Goal: Information Seeking & Learning: Check status

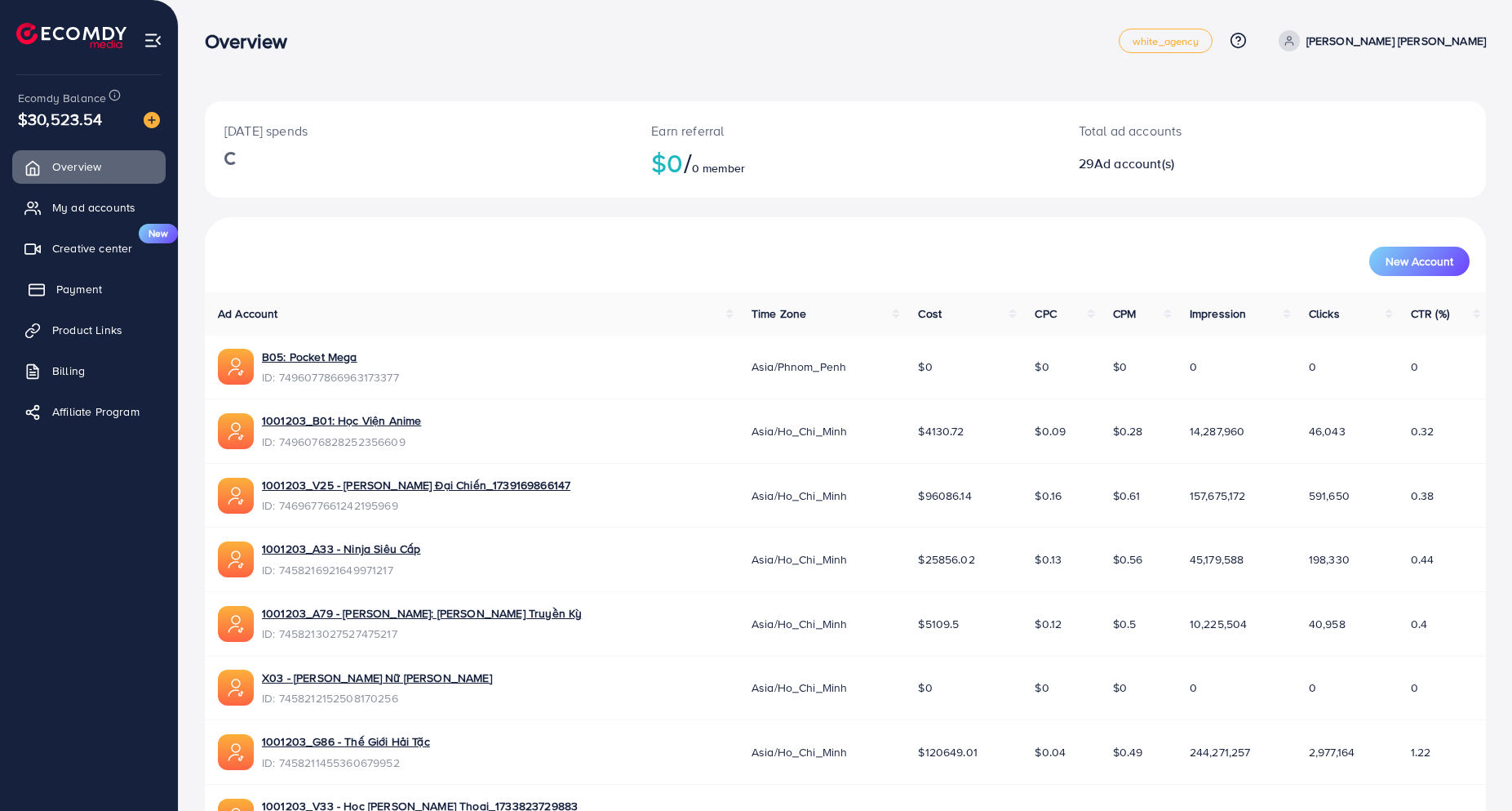
click at [75, 286] on span "Payment" at bounding box center [80, 289] width 46 height 16
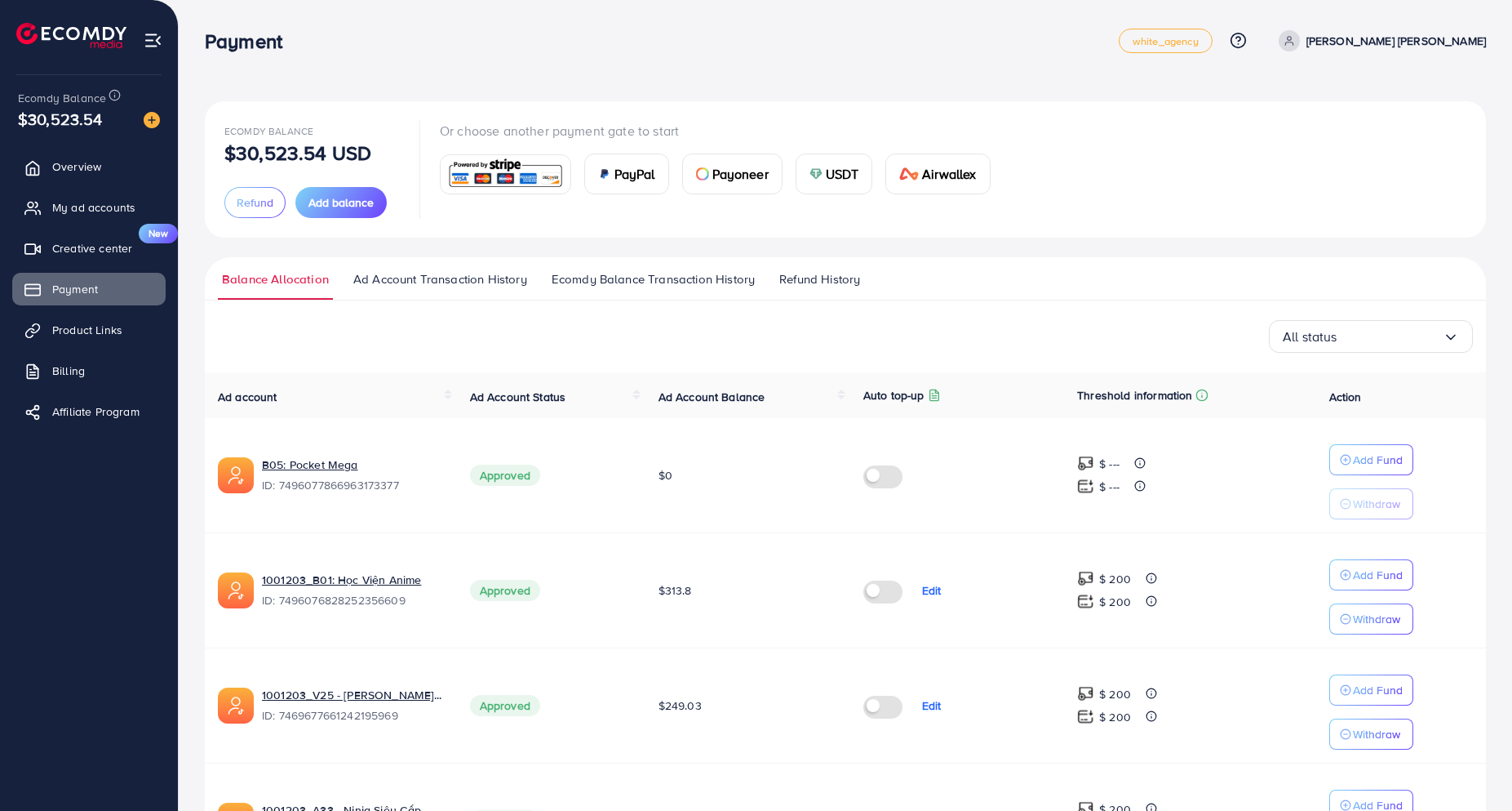
click at [610, 273] on span "Ecomdy Balance Transaction History" at bounding box center [653, 279] width 203 height 18
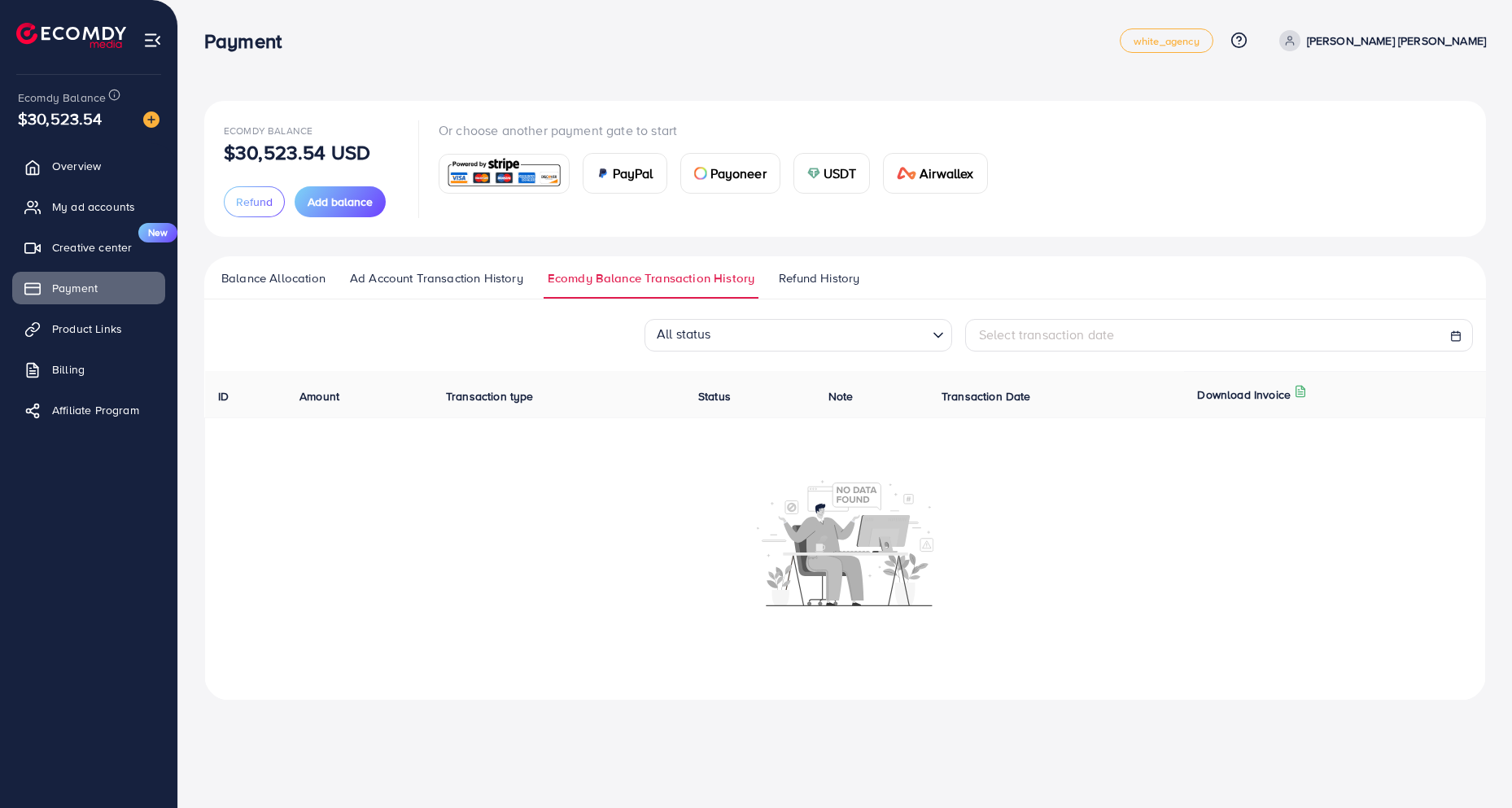
click at [457, 278] on span "Ad Account Transaction History" at bounding box center [437, 278] width 173 height 18
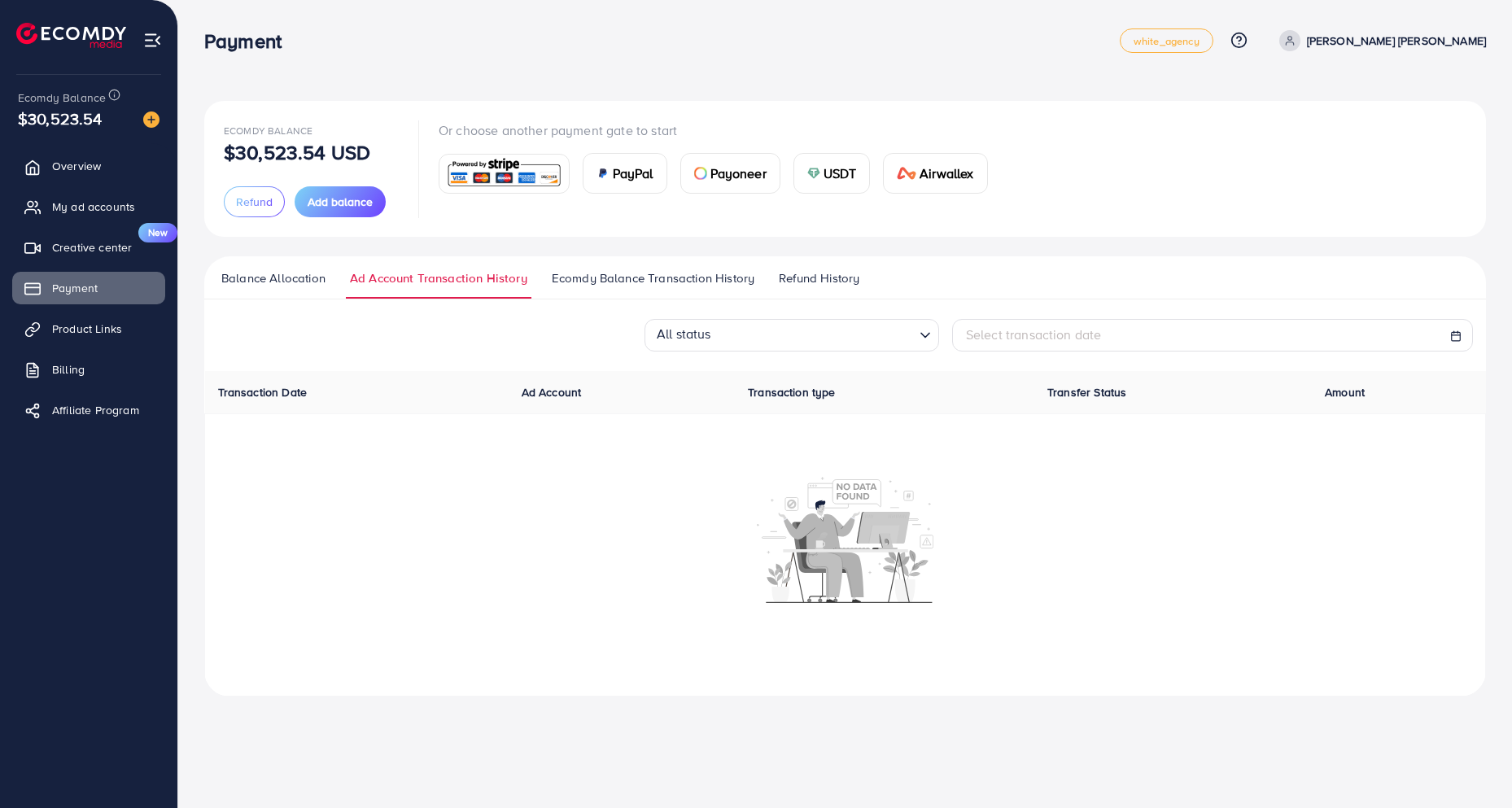
click at [803, 277] on span "Refund History" at bounding box center [819, 278] width 80 height 18
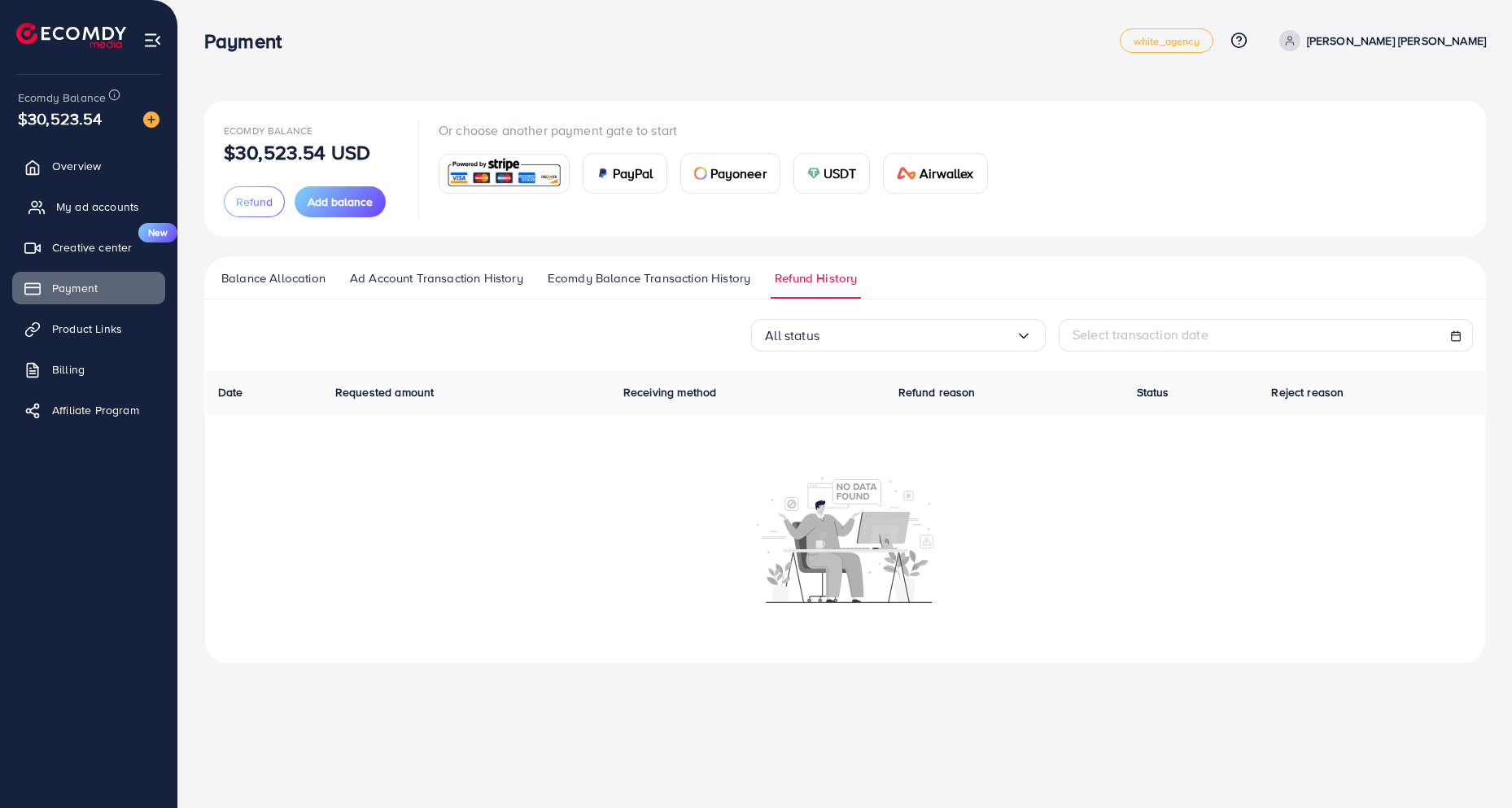
click at [116, 201] on span "My ad accounts" at bounding box center [97, 207] width 83 height 16
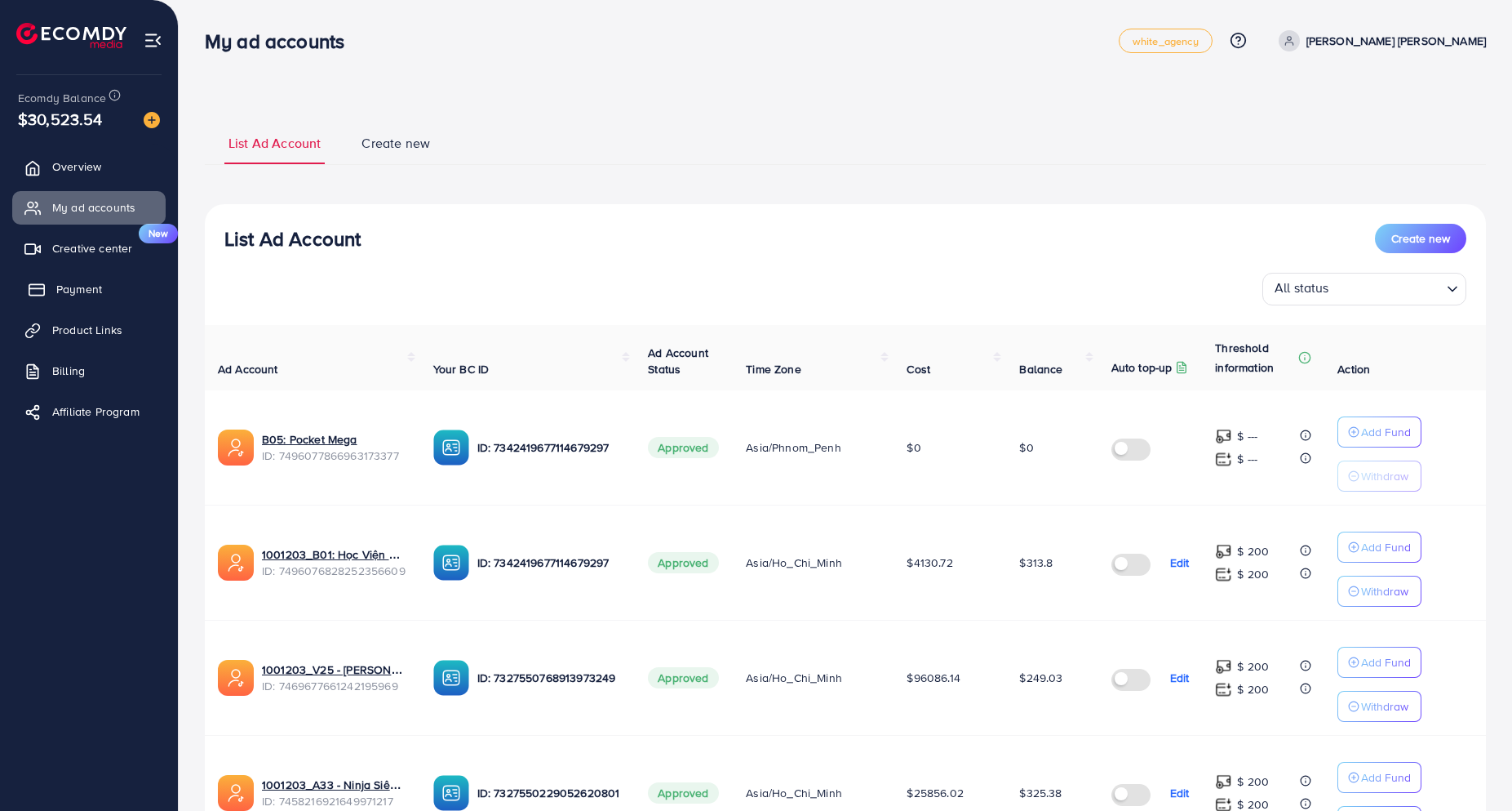
click at [73, 279] on link "Payment" at bounding box center [89, 289] width 153 height 33
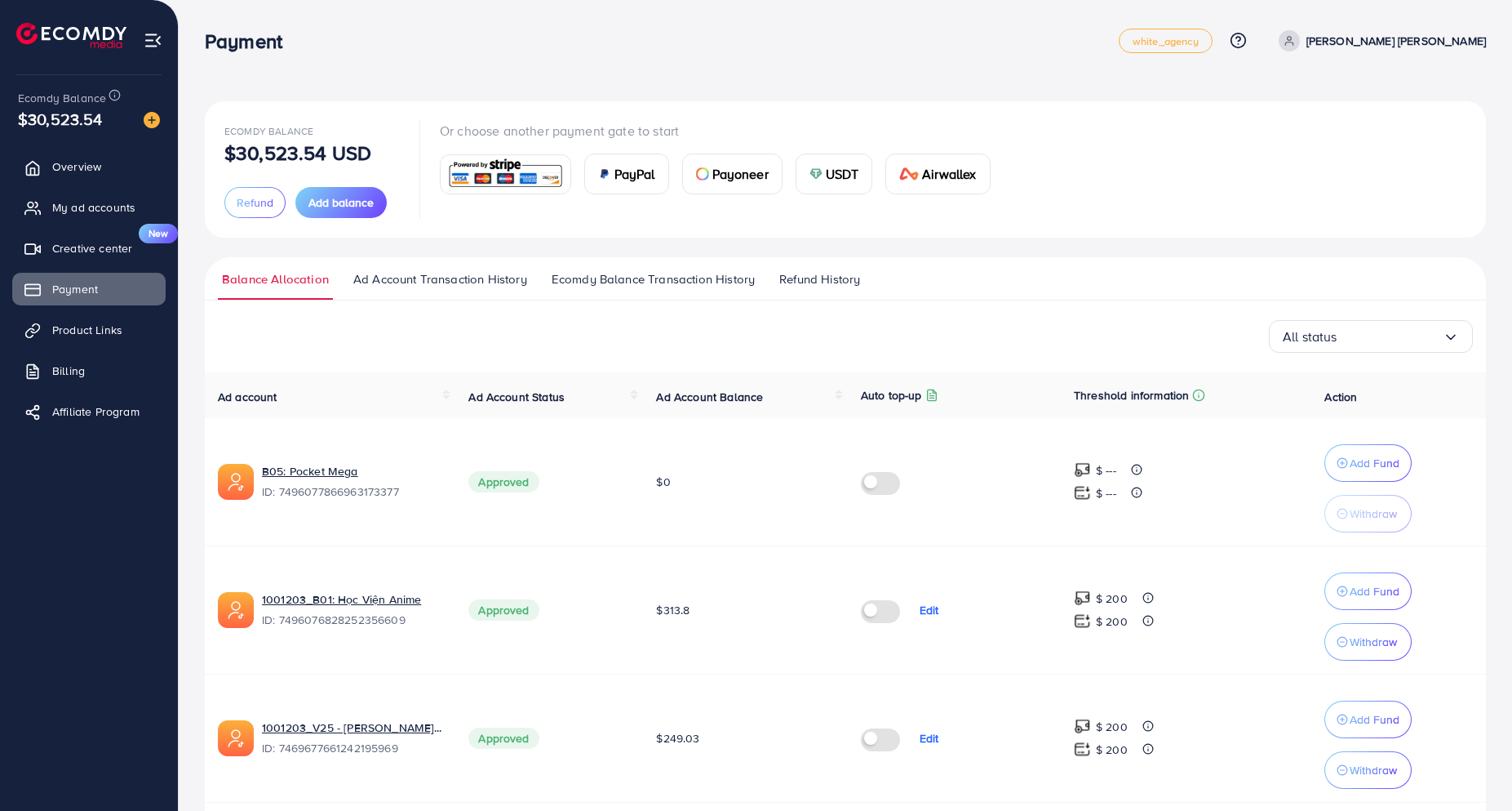
click at [440, 282] on span "Ad Account Transaction History" at bounding box center [441, 279] width 174 height 18
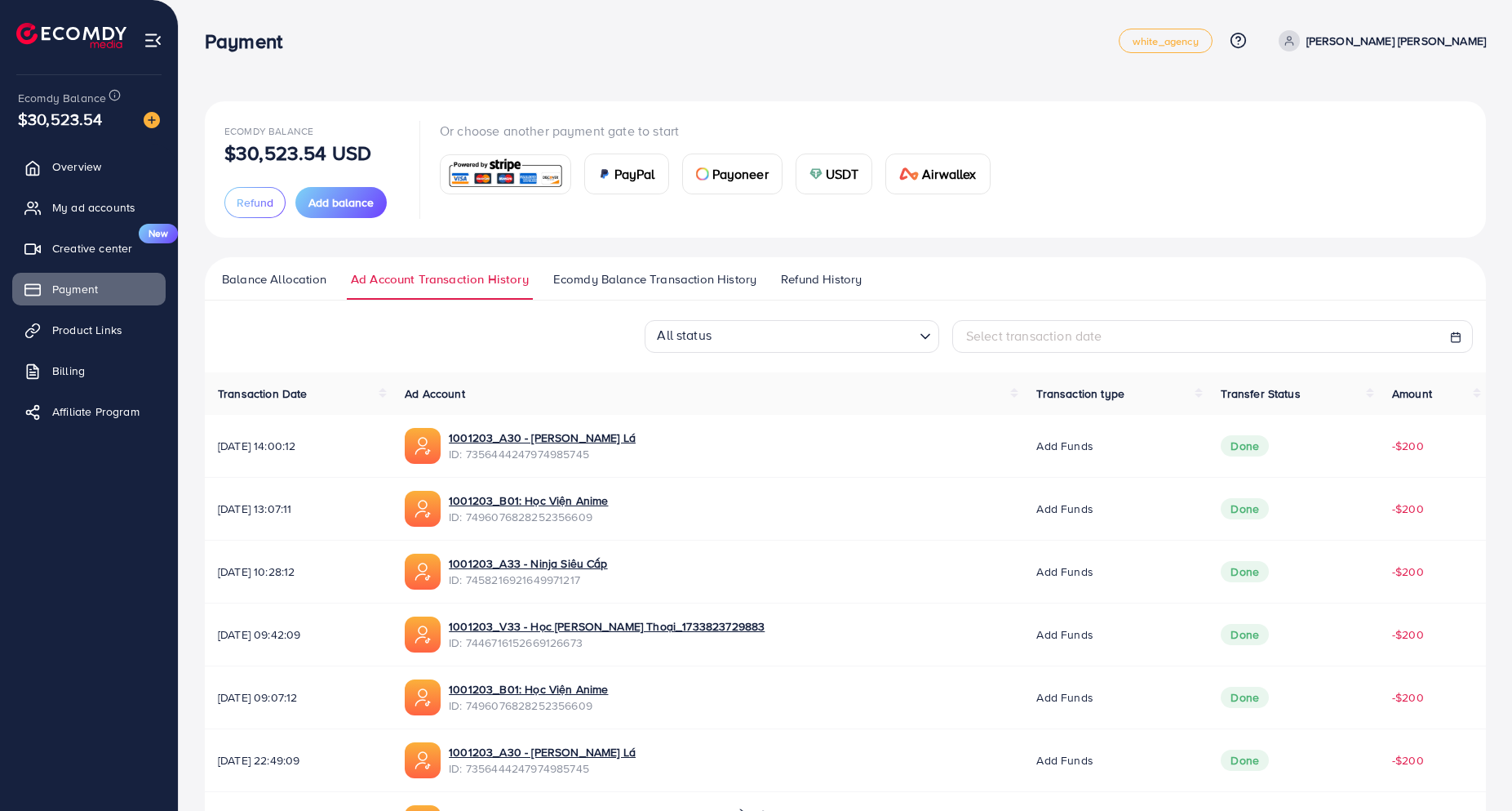
click at [613, 281] on span "Ecomdy Balance Transaction History" at bounding box center [655, 279] width 203 height 18
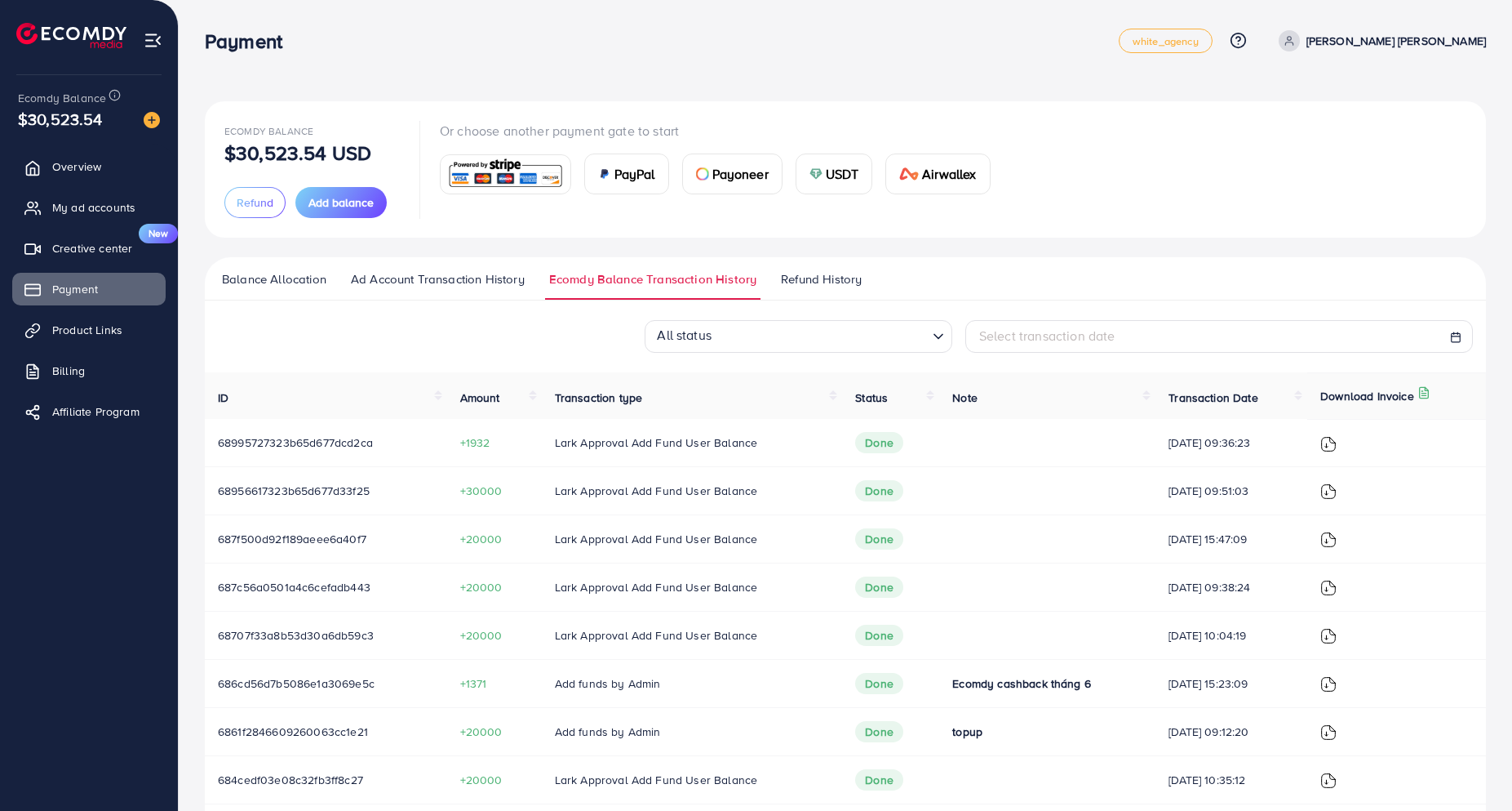
click at [473, 445] on span "+1932" at bounding box center [495, 442] width 69 height 16
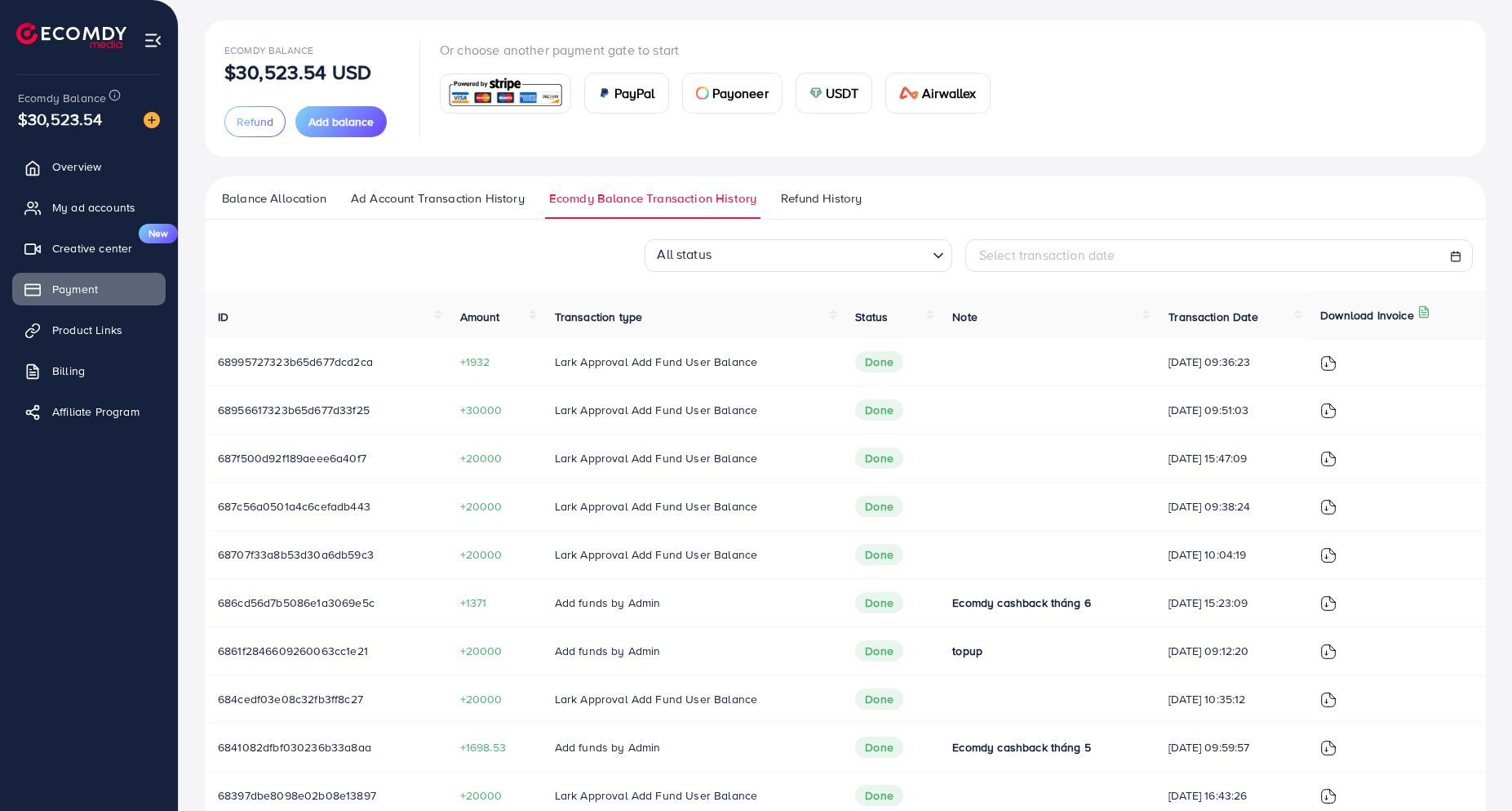
scroll to position [81, 0]
click at [999, 598] on span "Ecomdy cashback tháng 6" at bounding box center [1021, 602] width 139 height 16
click at [477, 362] on span "+1932" at bounding box center [495, 361] width 69 height 16
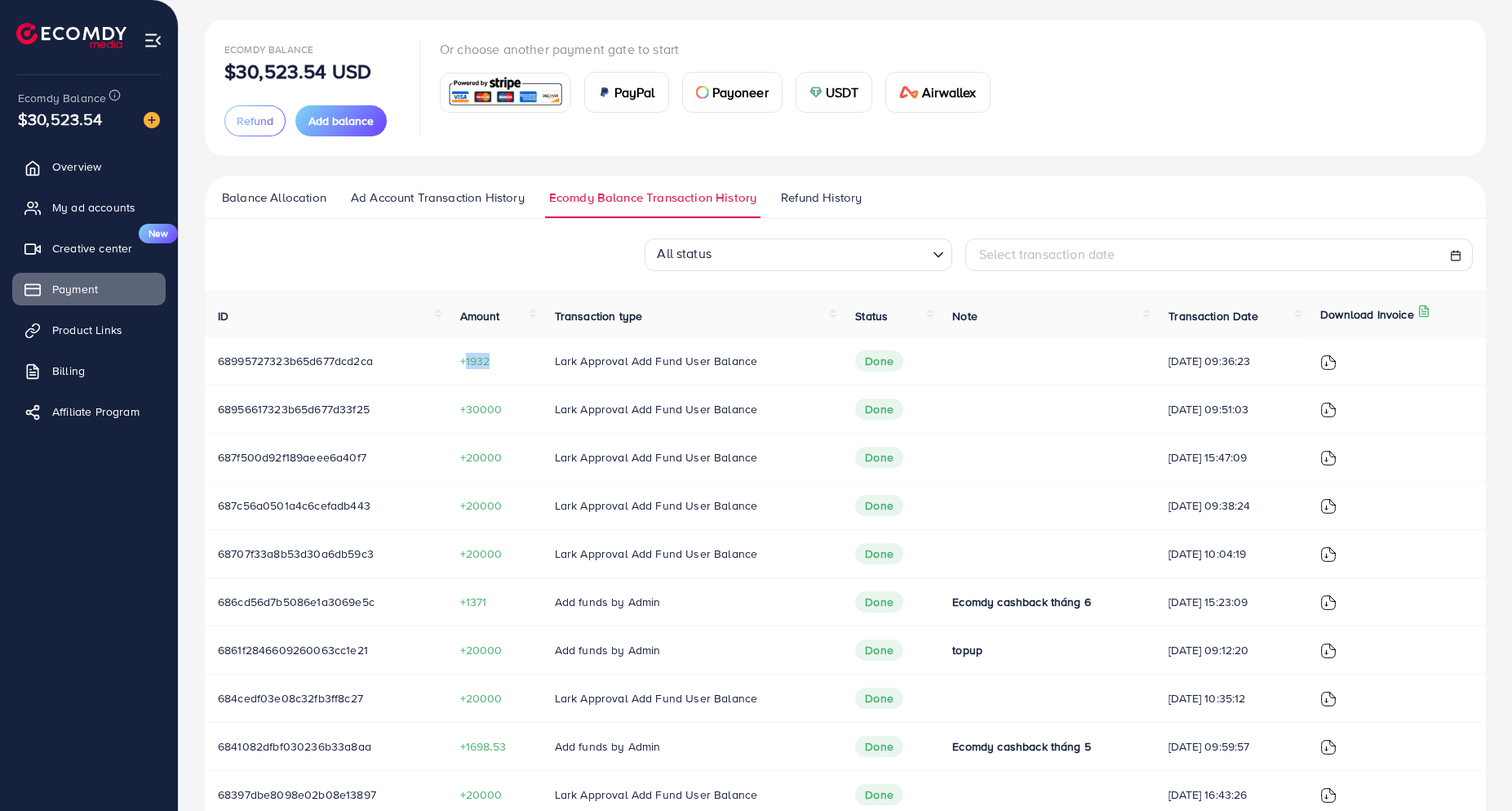
click at [477, 362] on span "+1932" at bounding box center [495, 361] width 69 height 16
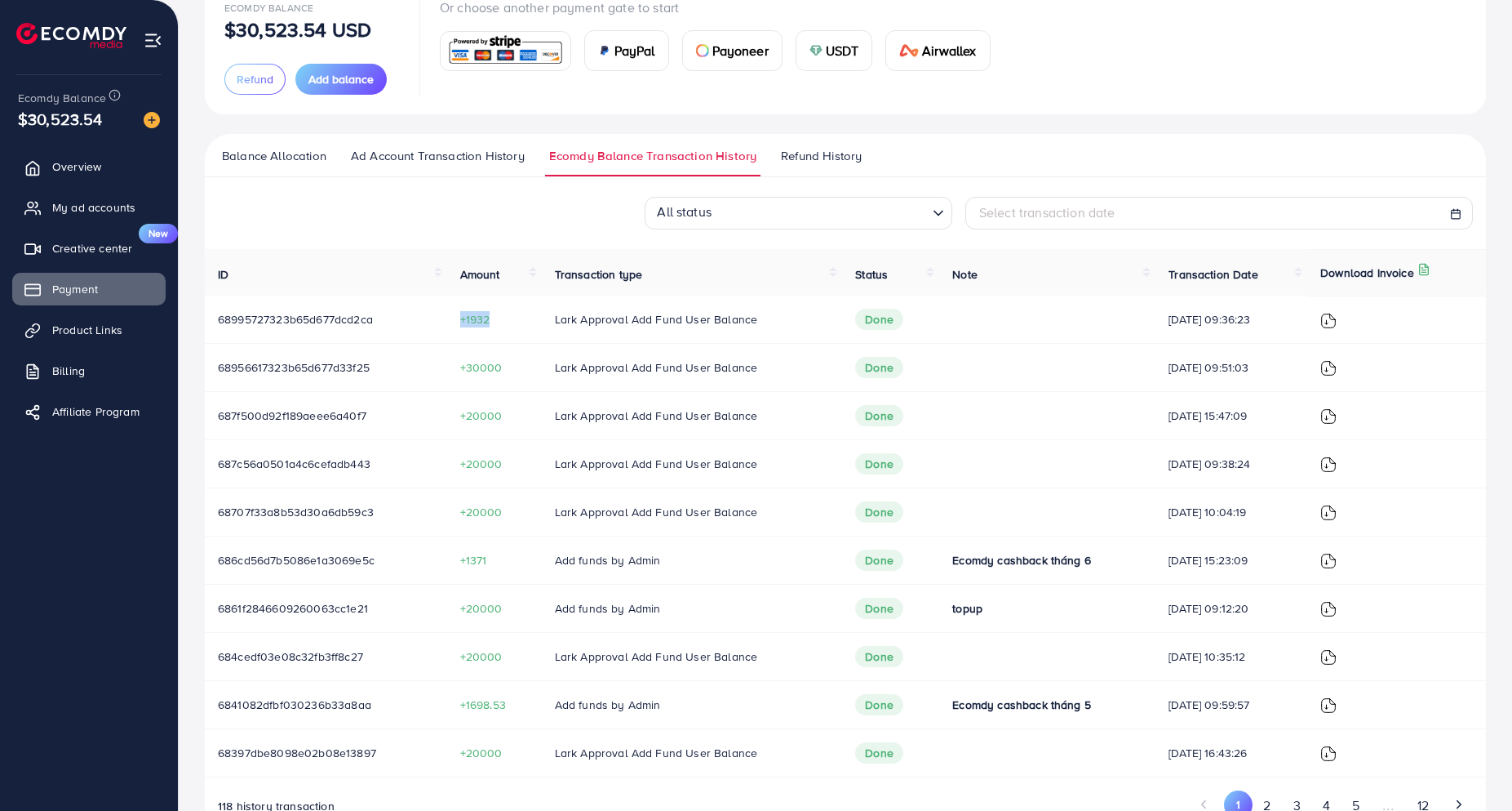
scroll to position [163, 0]
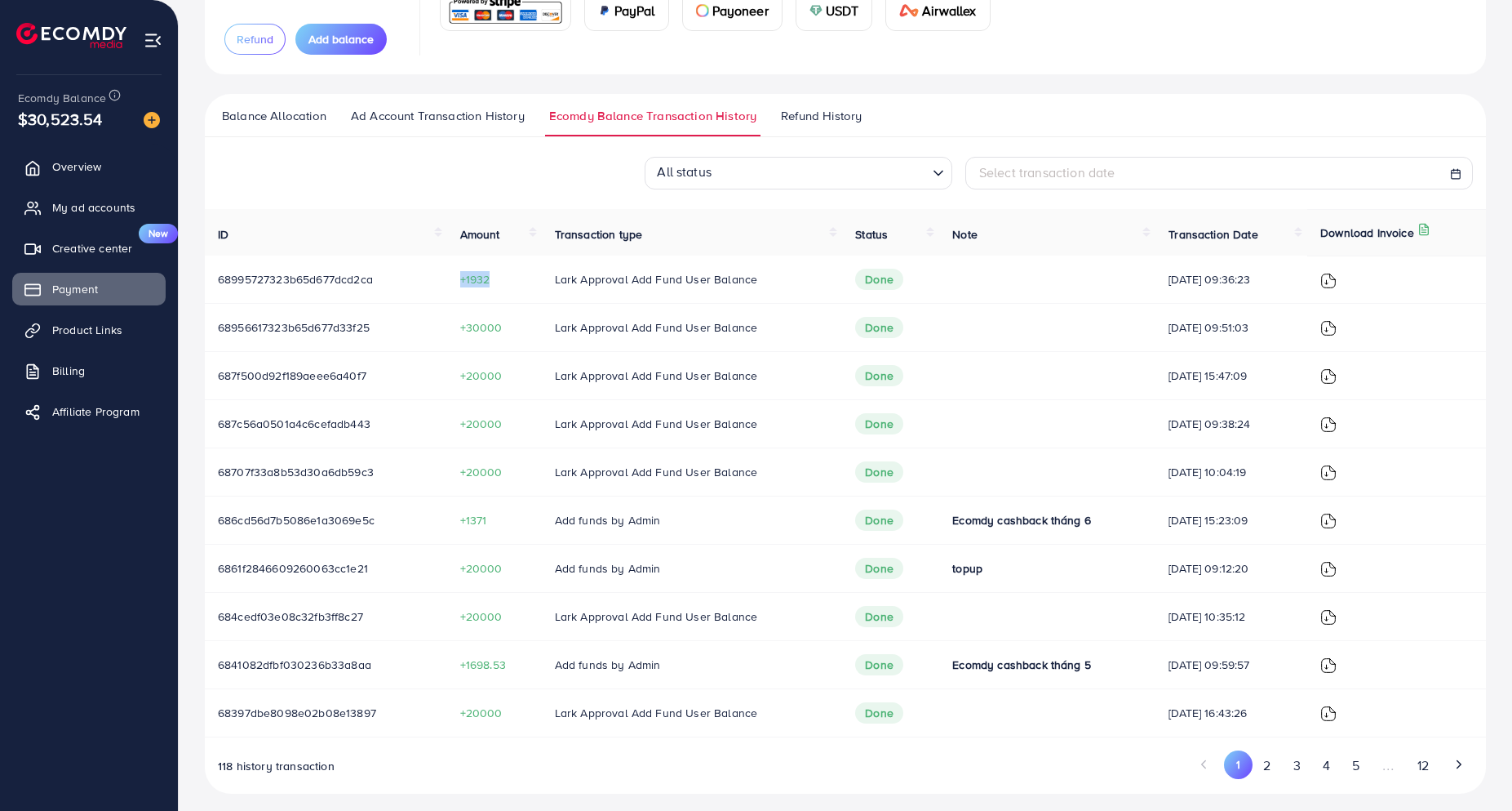
click at [482, 278] on span "+1932" at bounding box center [495, 279] width 69 height 16
click at [475, 280] on span "+1932" at bounding box center [495, 279] width 69 height 16
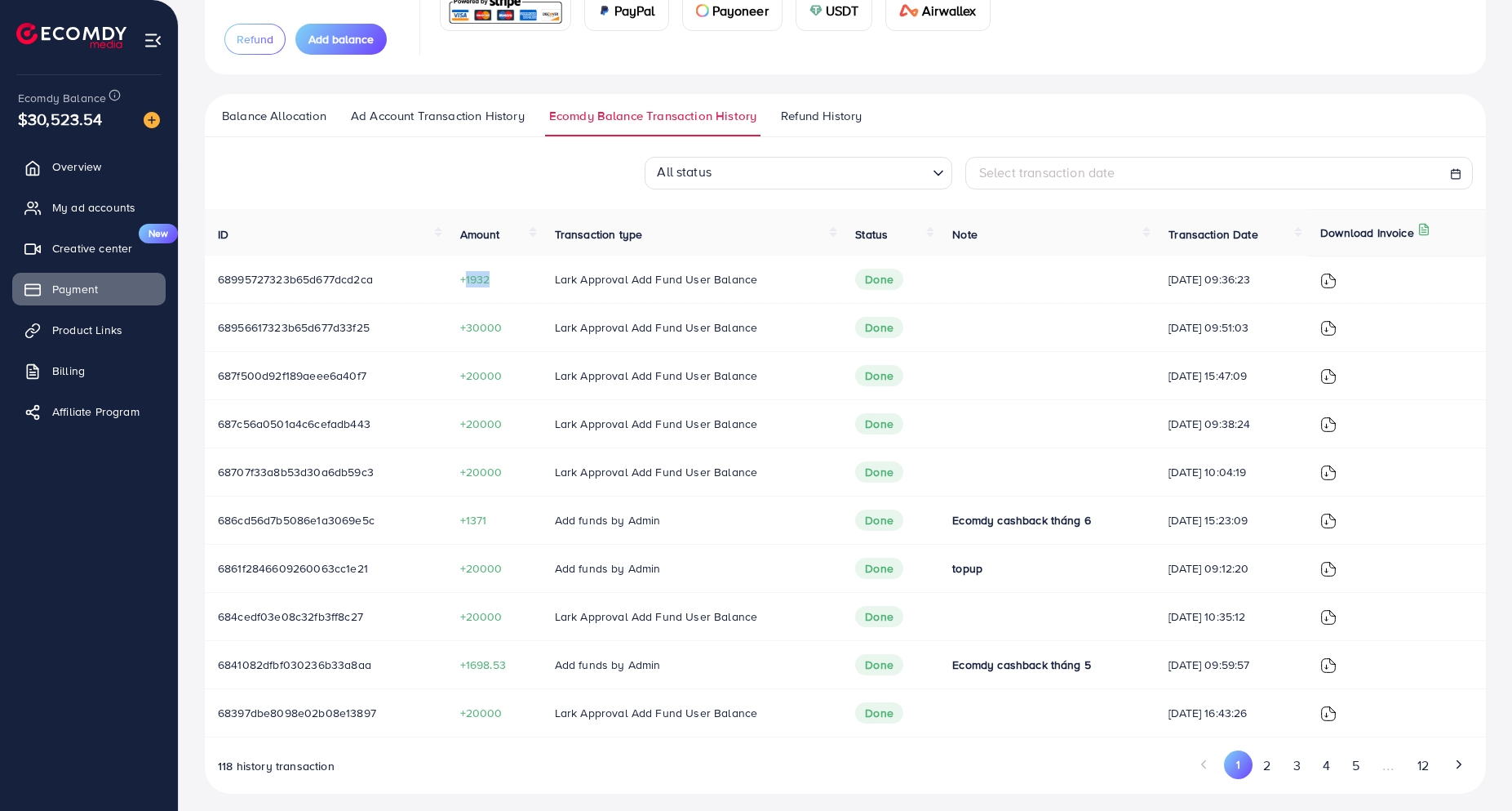
click at [475, 280] on span "+1932" at bounding box center [495, 279] width 69 height 16
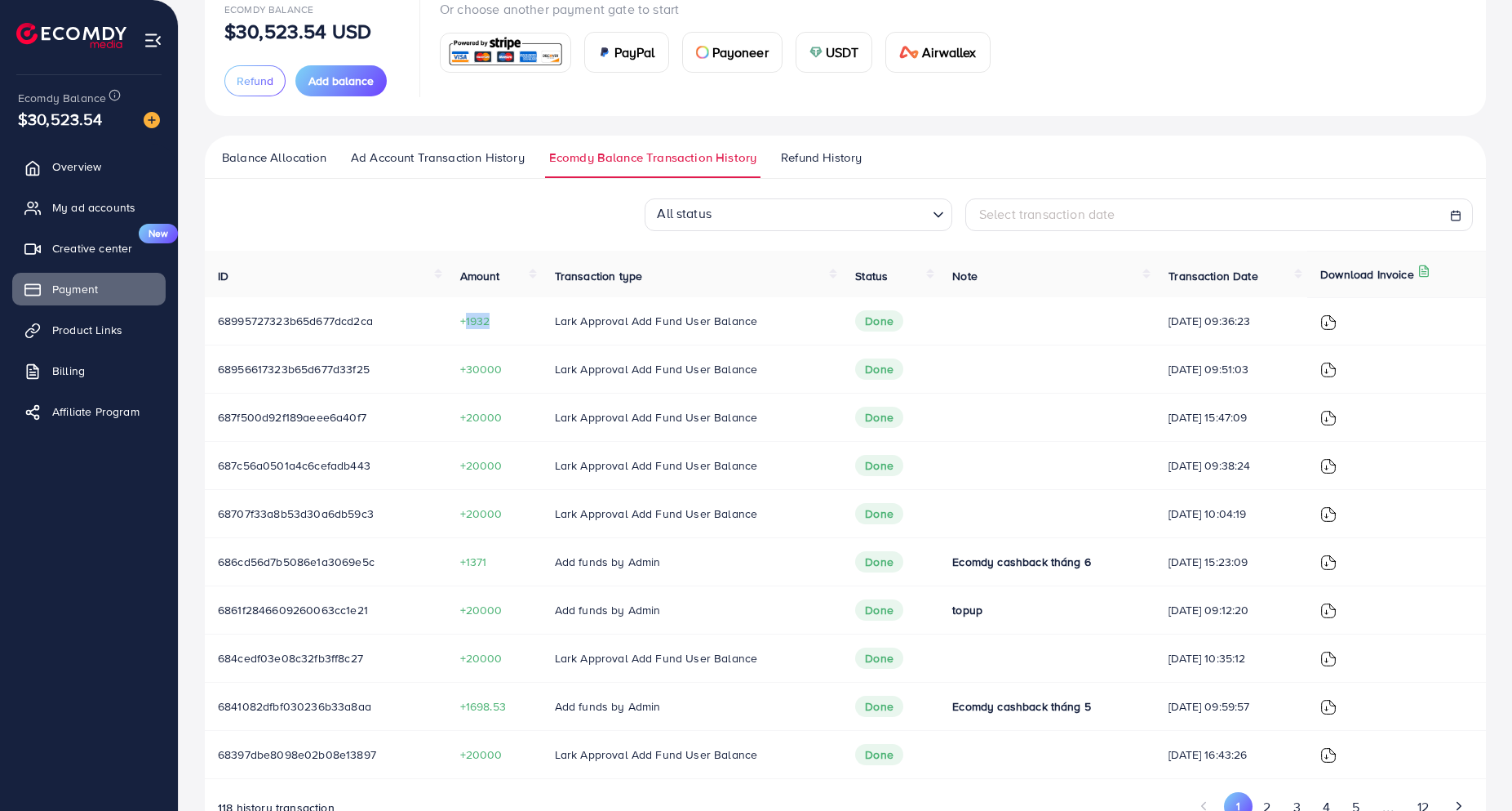
scroll to position [81, 0]
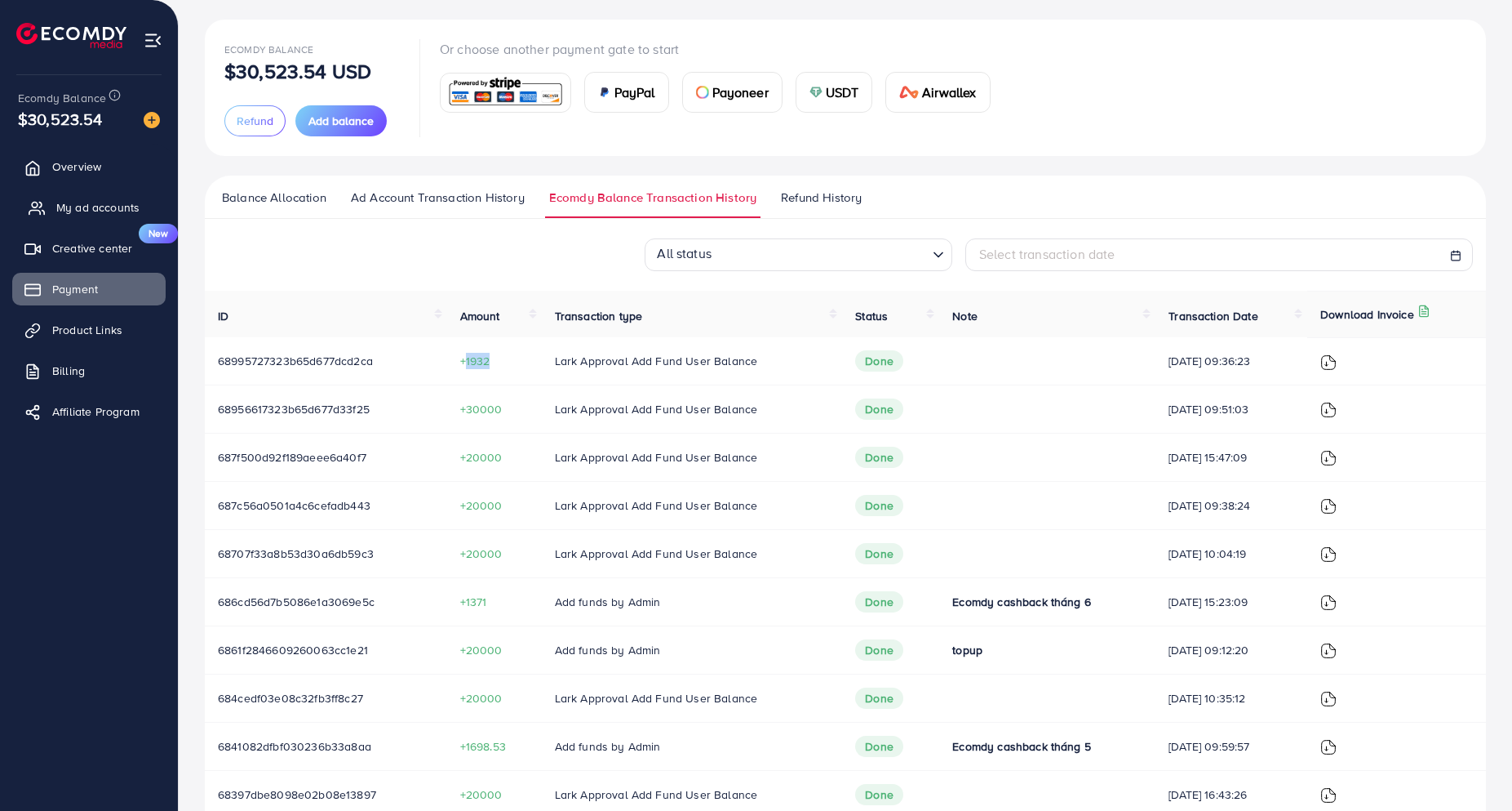
click at [103, 207] on span "My ad accounts" at bounding box center [98, 208] width 83 height 16
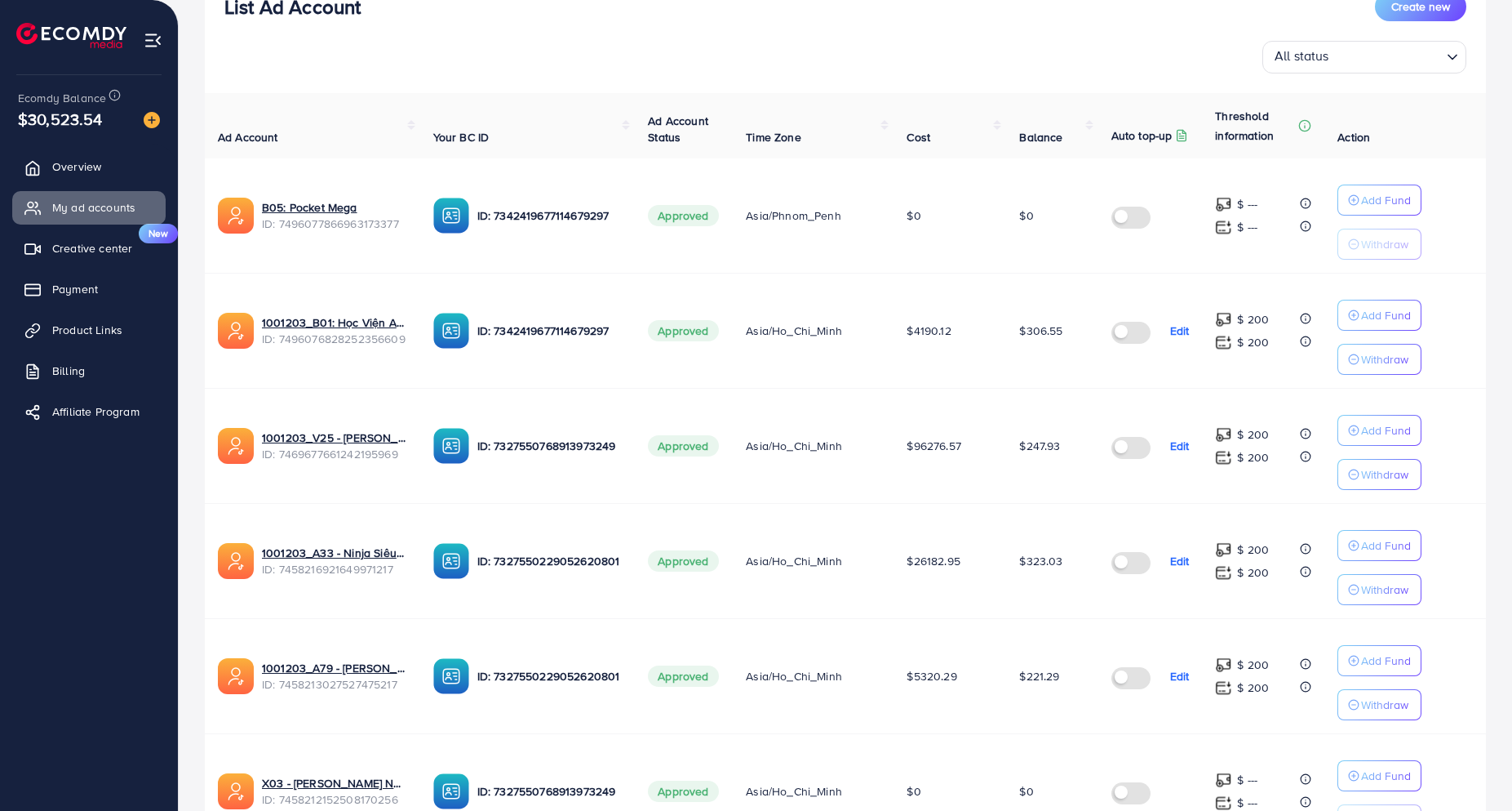
scroll to position [245, 0]
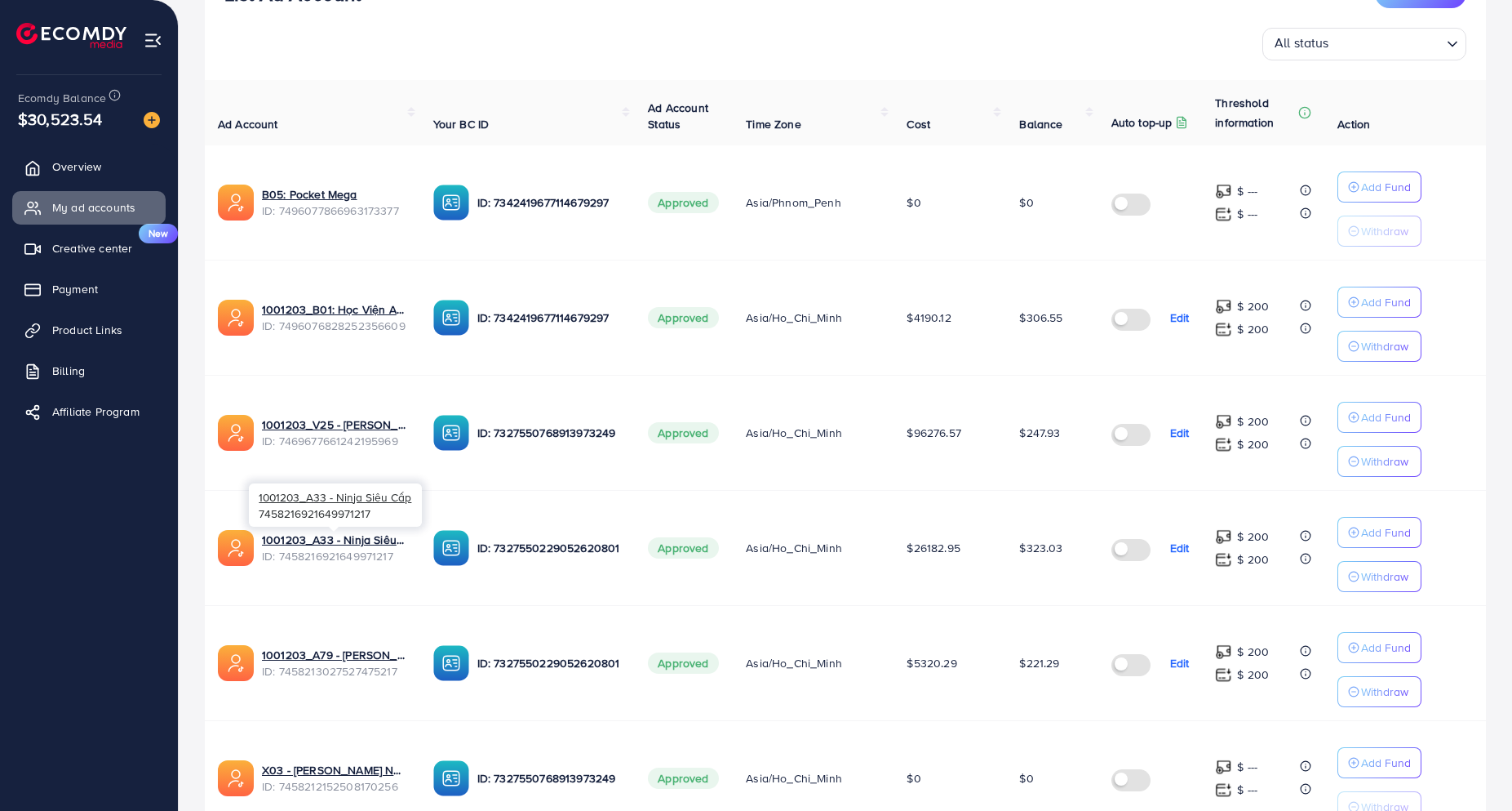
click at [361, 560] on span "ID: 7458216921649971217" at bounding box center [334, 556] width 145 height 16
copy span "7458216921649971217"
